Goal: Task Accomplishment & Management: Use online tool/utility

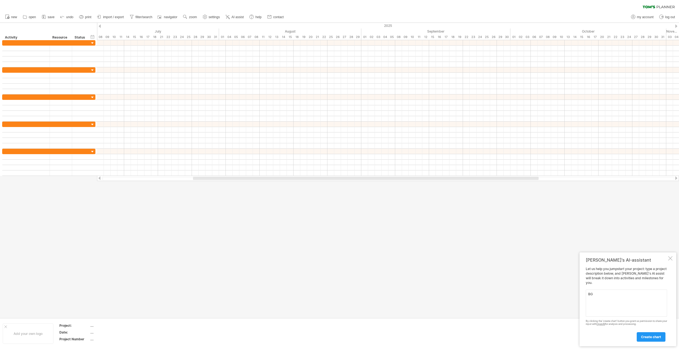
type textarea "B"
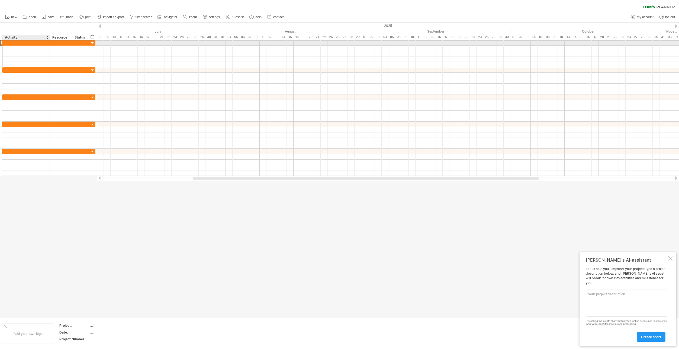
click at [25, 42] on div at bounding box center [26, 42] width 42 height 5
type input "**********"
click at [677, 25] on div at bounding box center [677, 26] width 2 height 4
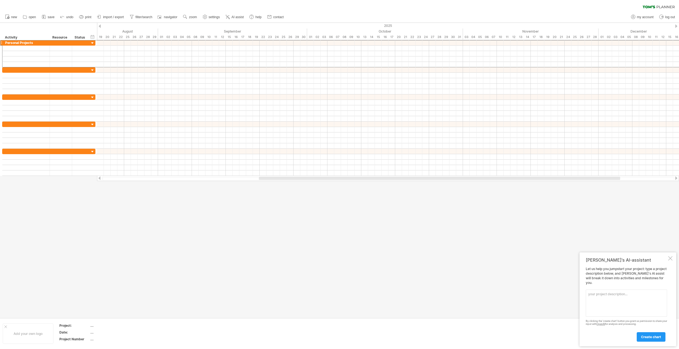
click at [677, 25] on div at bounding box center [677, 26] width 2 height 4
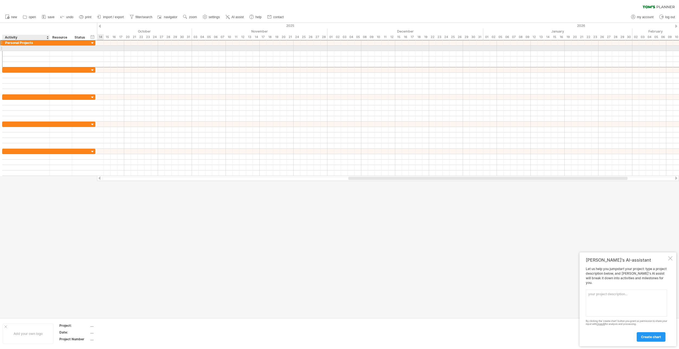
click at [19, 49] on div at bounding box center [26, 48] width 42 height 5
click at [606, 306] on textarea at bounding box center [626, 302] width 81 height 27
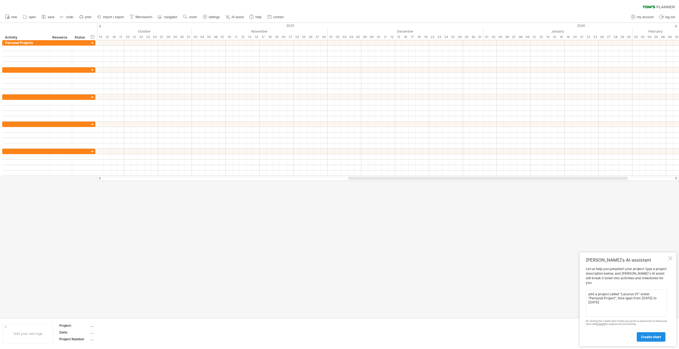
type textarea "add a project called "Lazurus V1" under "Personal Project", time span from [DAT…"
click at [659, 336] on span "create chart" at bounding box center [651, 337] width 20 height 4
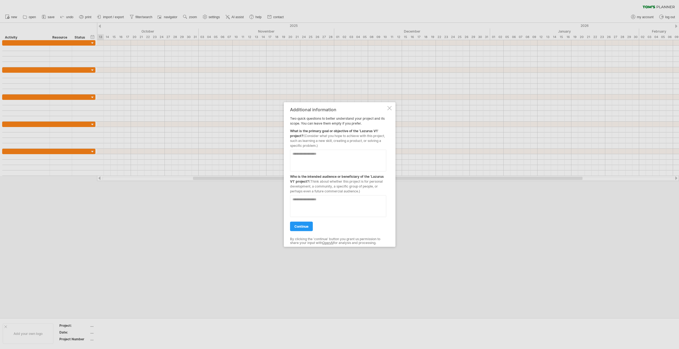
click at [307, 158] on textarea at bounding box center [338, 161] width 96 height 22
click at [318, 213] on textarea at bounding box center [338, 206] width 96 height 22
click at [299, 226] on span "continue" at bounding box center [302, 226] width 14 height 4
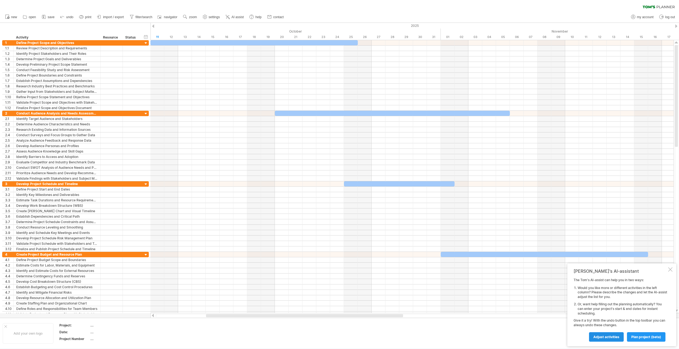
click at [609, 334] on link "Adjust activities" at bounding box center [606, 336] width 35 height 9
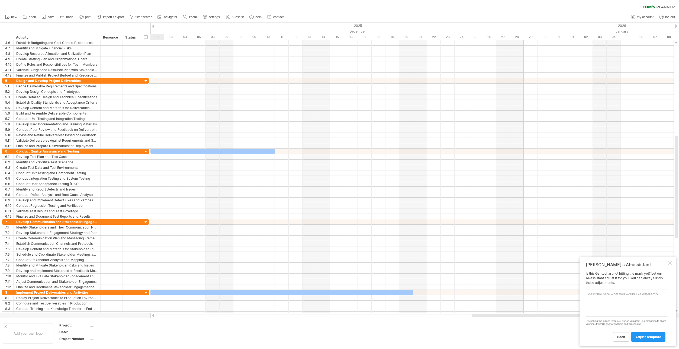
drag, startPoint x: 368, startPoint y: 314, endPoint x: 667, endPoint y: 335, distance: 300.2
click at [667, 335] on div "Trying to reach [DOMAIN_NAME] Connected again... 0% clear filter new 1" at bounding box center [339, 174] width 679 height 349
